Goal: Information Seeking & Learning: Learn about a topic

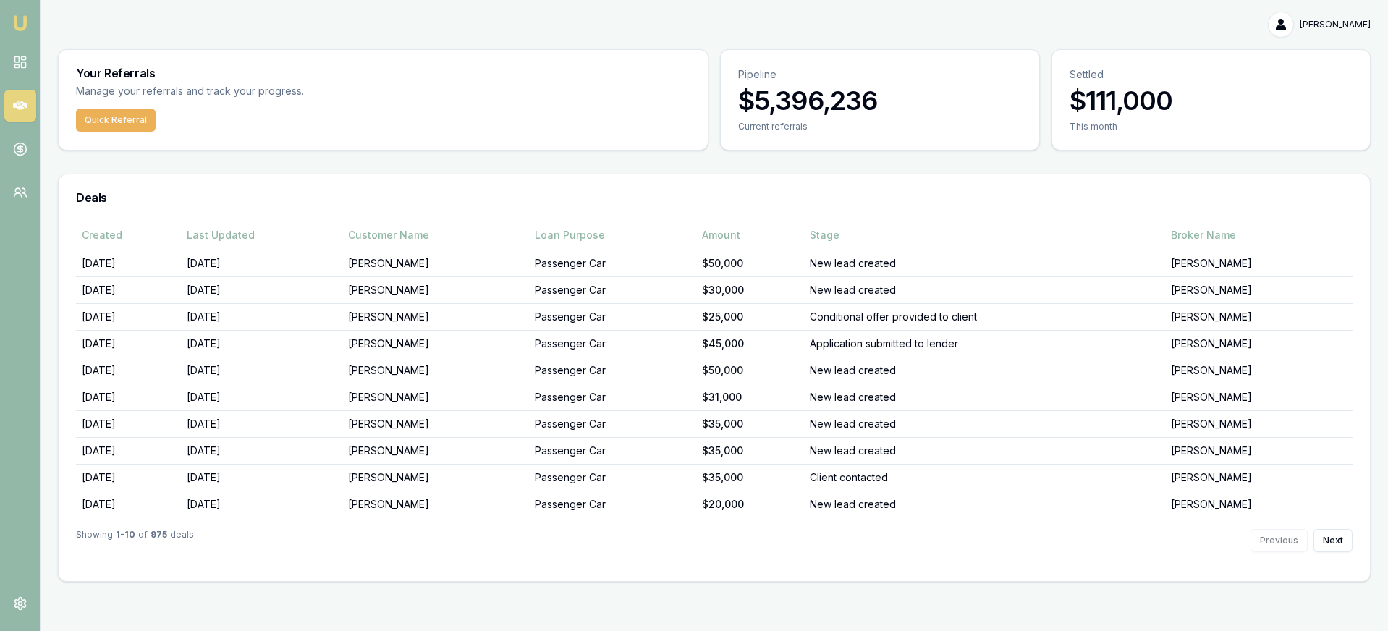
click at [1330, 525] on div "Showing 1 - 10 of 975 deals Previous Next" at bounding box center [714, 541] width 1277 height 46
click at [1323, 538] on button "Next" at bounding box center [1333, 540] width 39 height 23
click at [12, 54] on link at bounding box center [20, 62] width 32 height 32
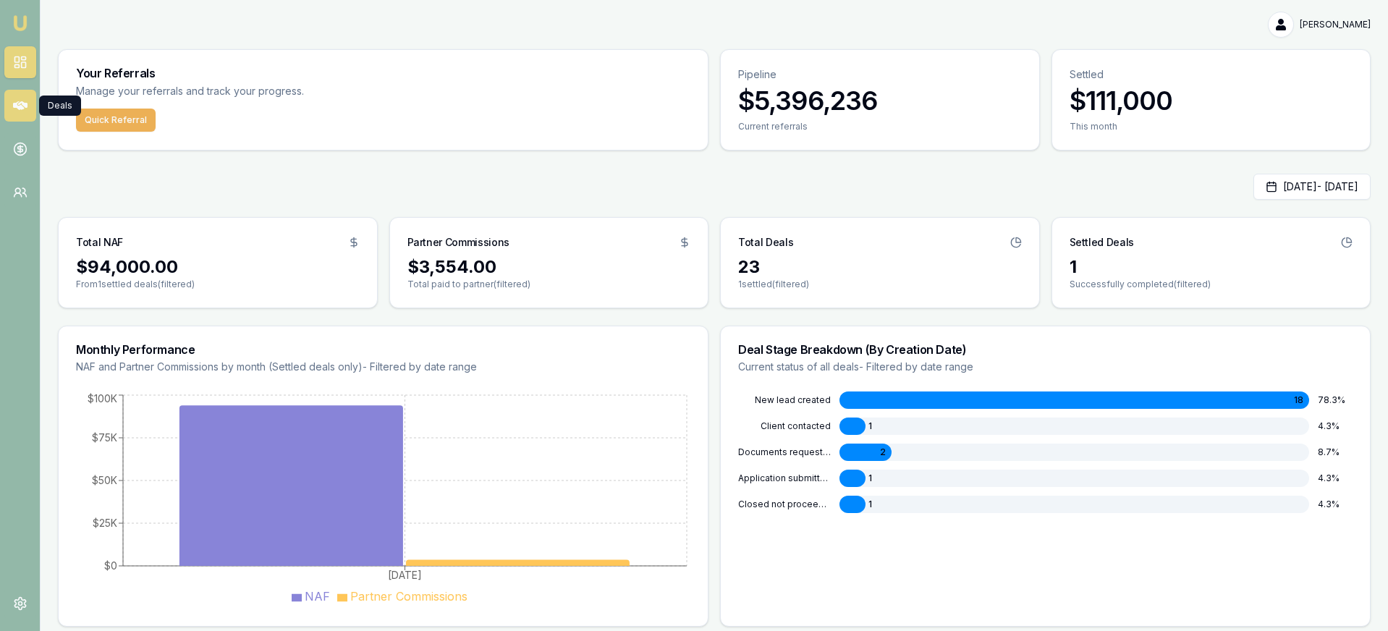
click at [15, 104] on icon at bounding box center [20, 105] width 14 height 9
